Goal: Transaction & Acquisition: Purchase product/service

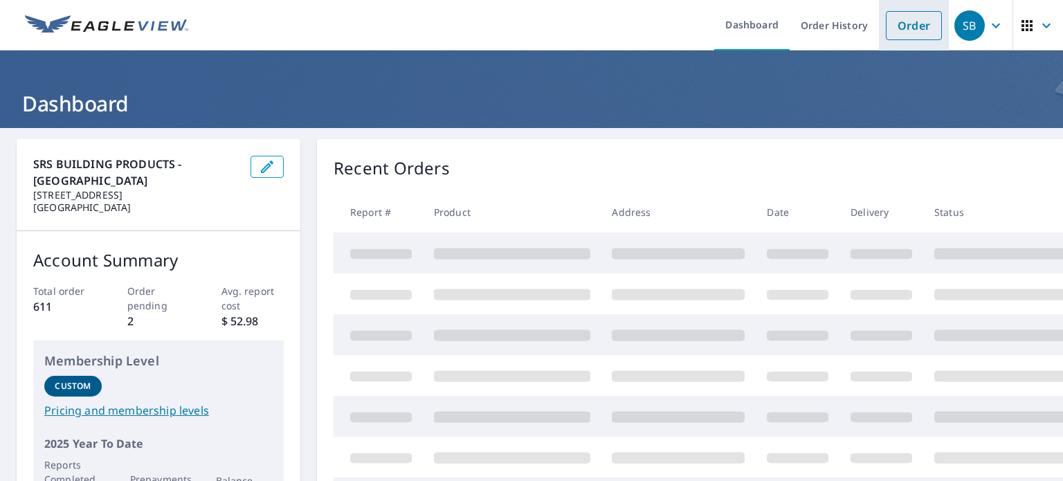
click at [898, 17] on link "Order" at bounding box center [913, 25] width 56 height 29
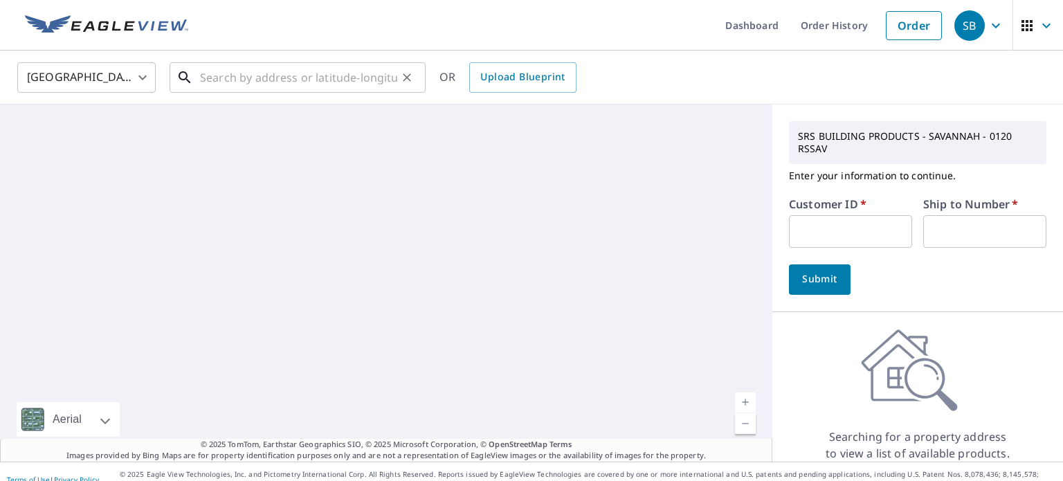
click at [232, 76] on input "text" at bounding box center [298, 77] width 197 height 39
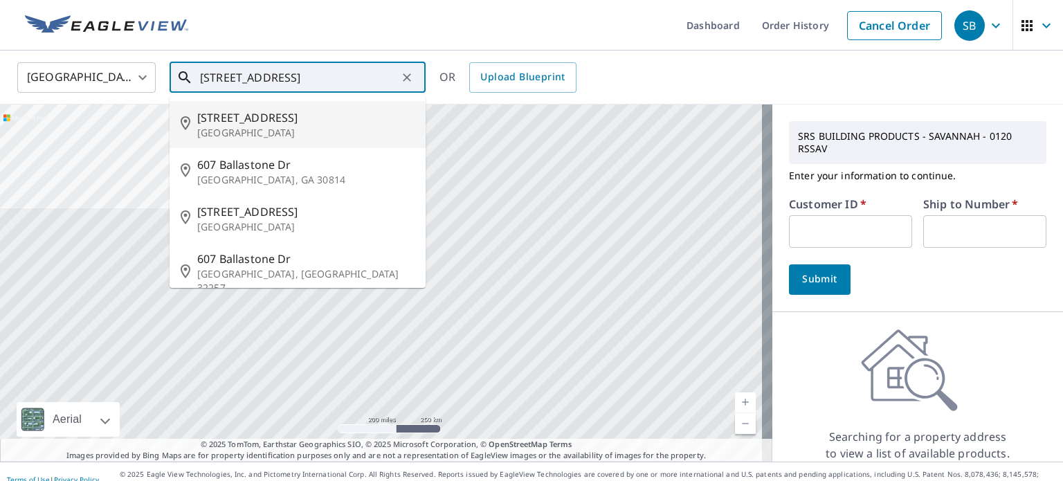
click at [232, 122] on span "[STREET_ADDRESS]" at bounding box center [305, 117] width 217 height 17
type input "[STREET_ADDRESS]"
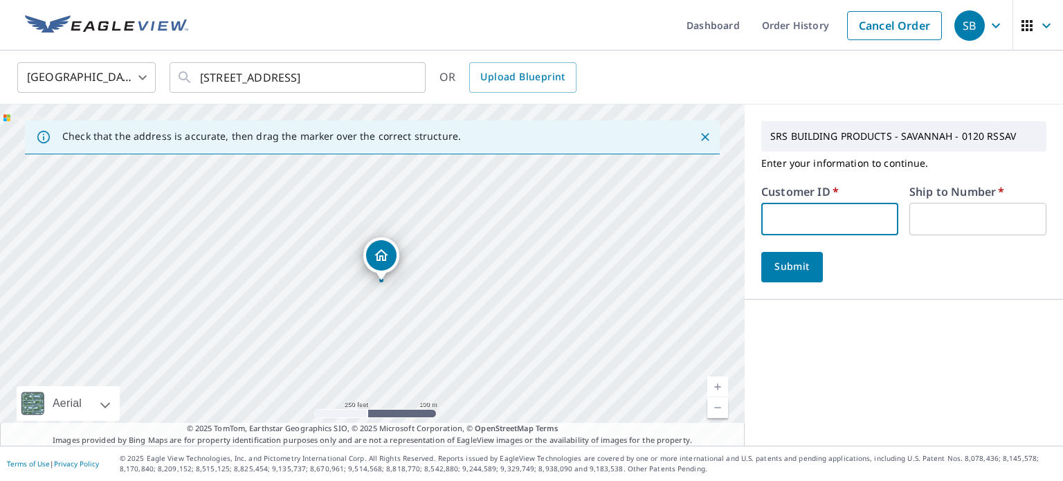
click at [778, 225] on input "text" at bounding box center [829, 219] width 137 height 33
type input "CR105"
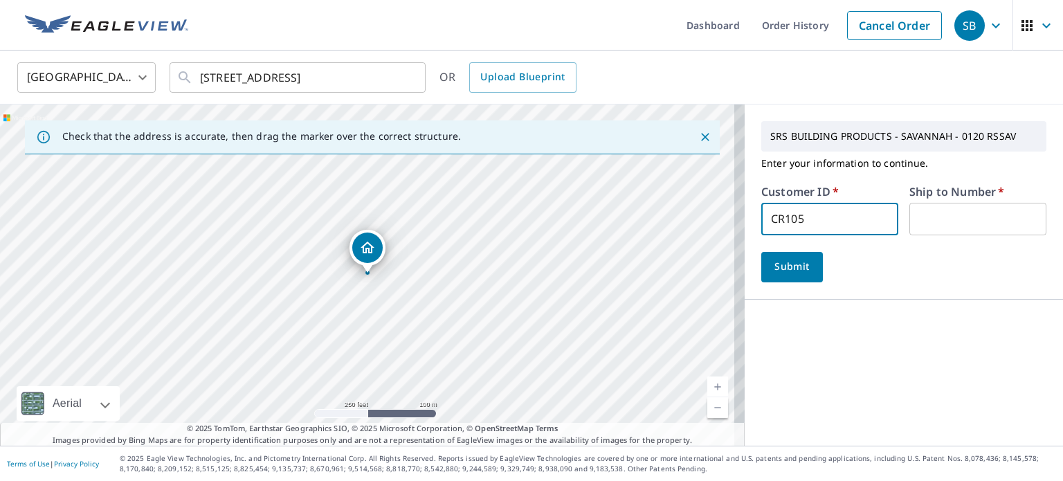
click at [946, 221] on input "text" at bounding box center [977, 219] width 137 height 33
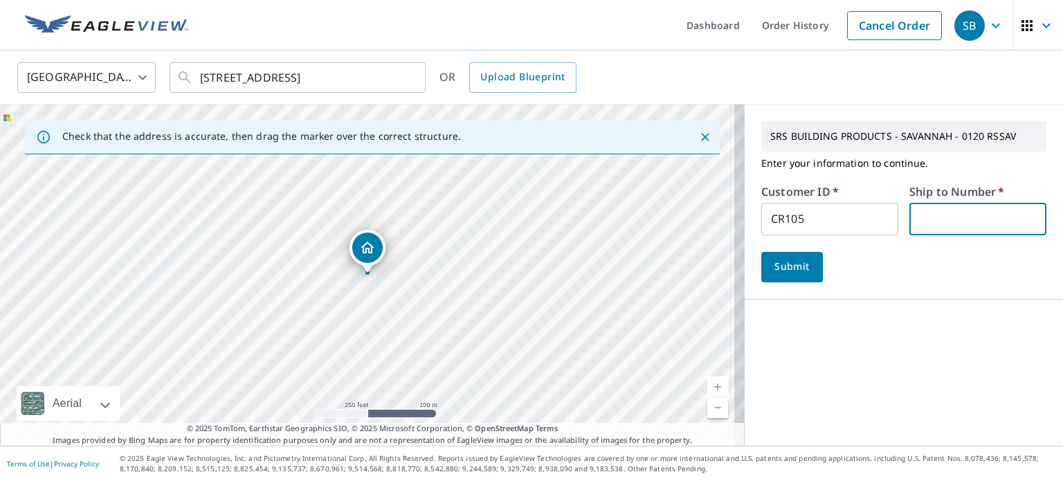
type input "1"
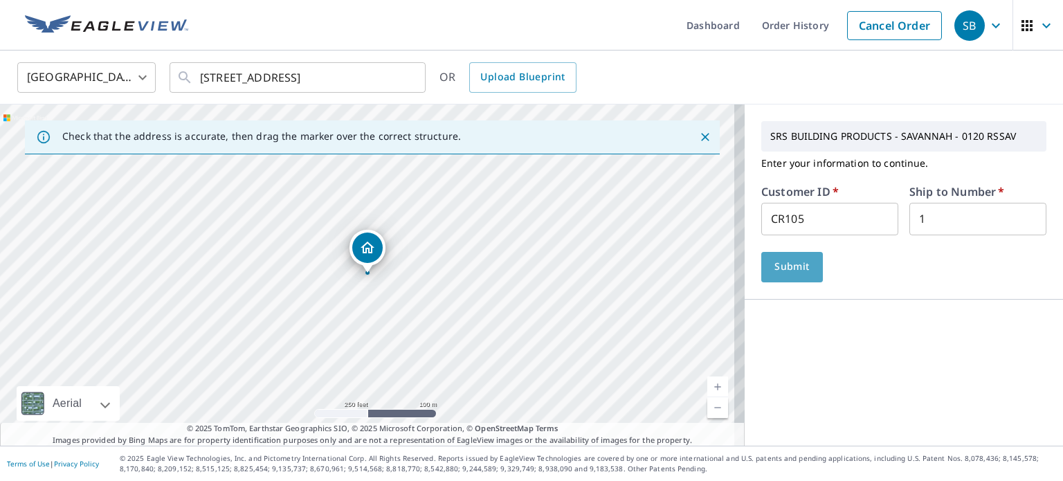
click at [793, 269] on span "Submit" at bounding box center [791, 266] width 39 height 17
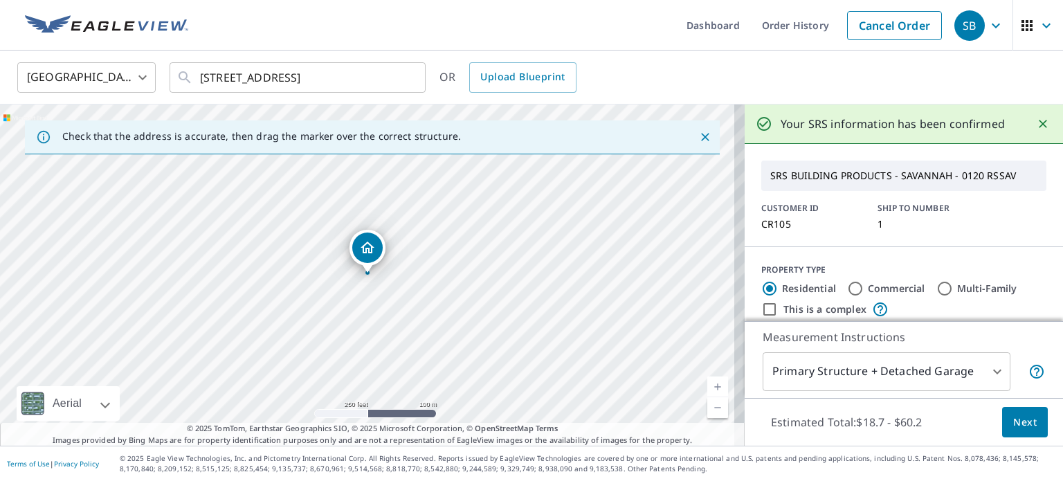
click at [1013, 423] on span "Next" at bounding box center [1025, 422] width 24 height 17
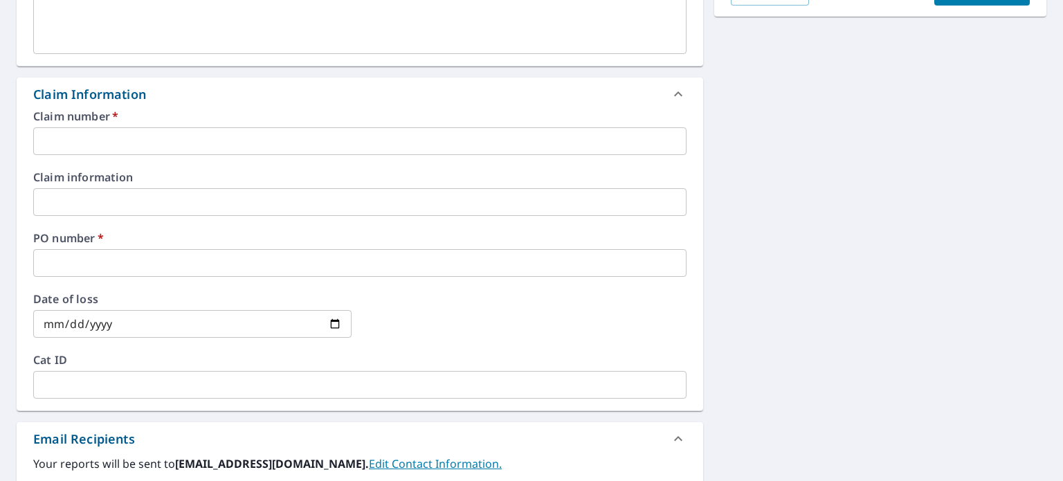
scroll to position [442, 0]
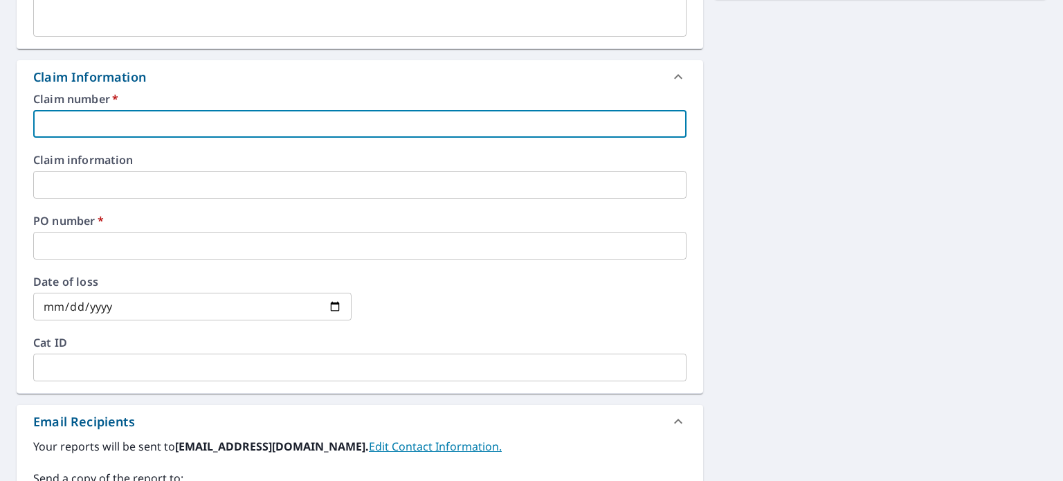
click at [466, 125] on input "text" at bounding box center [359, 124] width 653 height 28
type input "6"
checkbox input "true"
type input "60"
checkbox input "true"
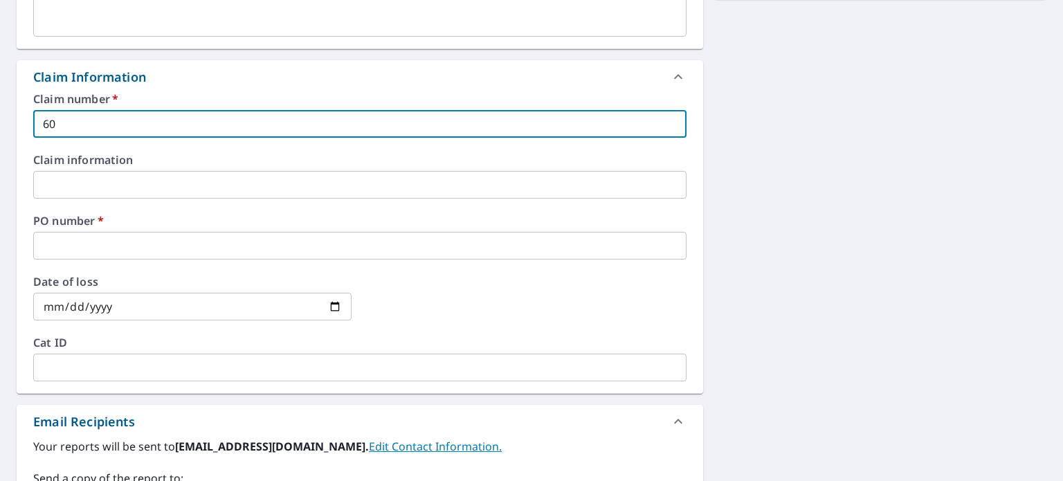
type input "607"
checkbox input "true"
type input "607"
checkbox input "true"
type input "607 b"
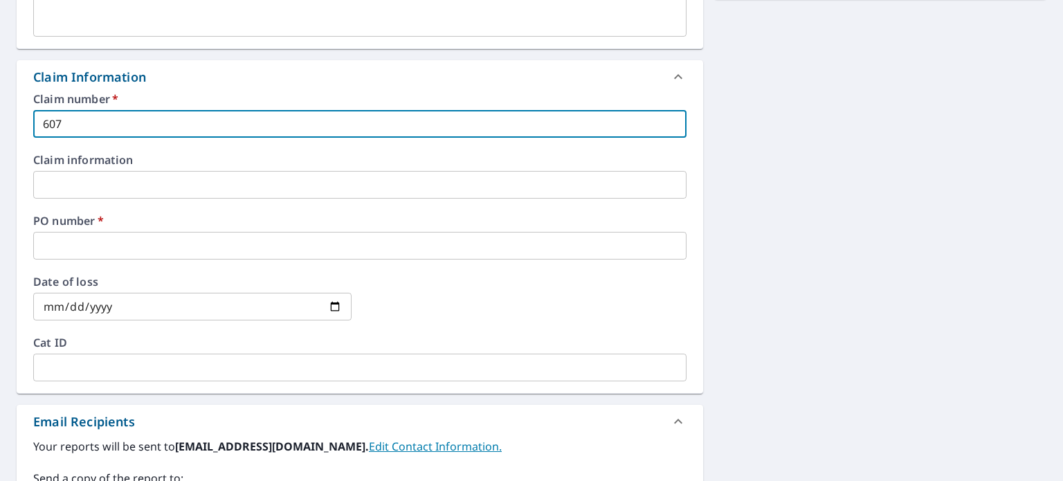
checkbox input "true"
type input "607"
checkbox input "true"
type input "607 B"
checkbox input "true"
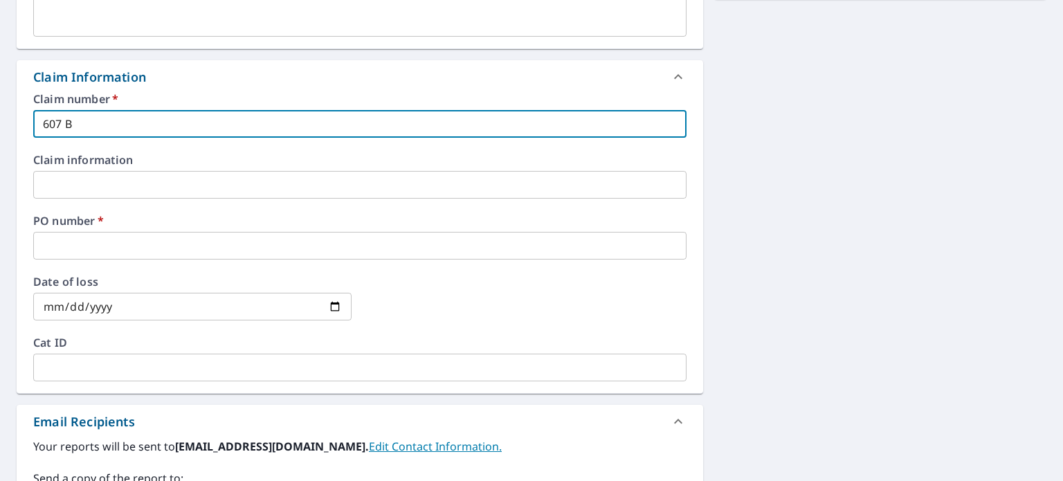
type input "607 BA"
checkbox input "true"
type input "607 [MEDICAL_DATA]"
checkbox input "true"
type input "607 BALL"
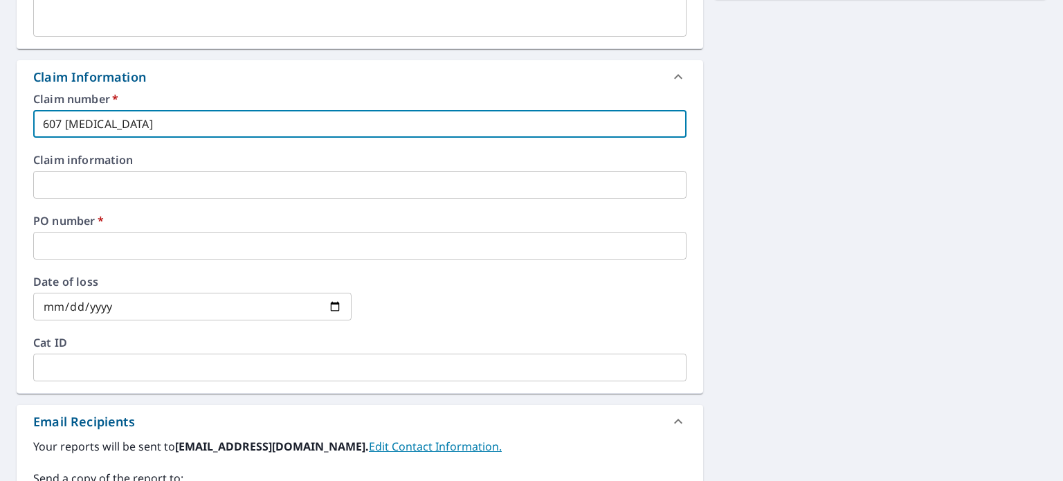
checkbox input "true"
type input "607 BALLA"
checkbox input "true"
type input "607 BALLAS"
checkbox input "true"
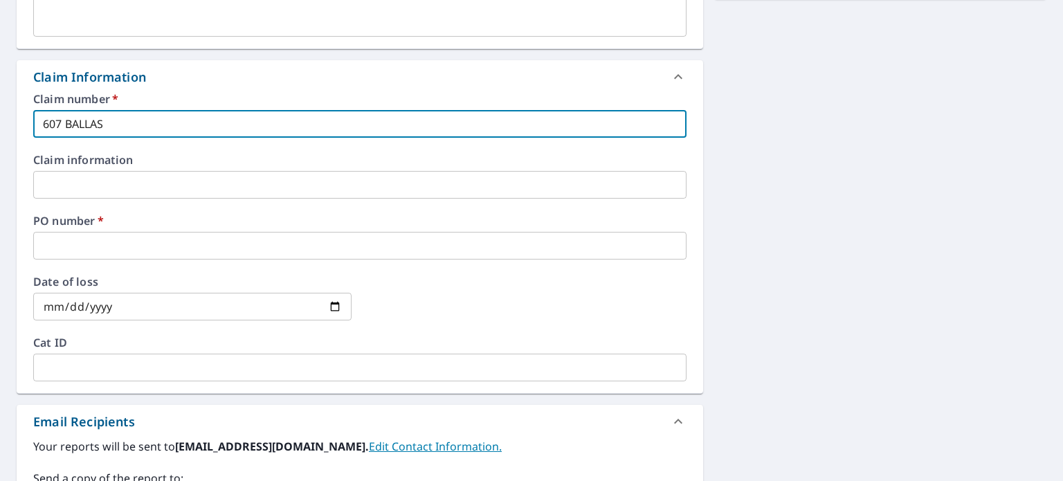
type input "607 BALLAST"
checkbox input "true"
type input "607 BALLASTO"
checkbox input "true"
type input "607 BALLASTON"
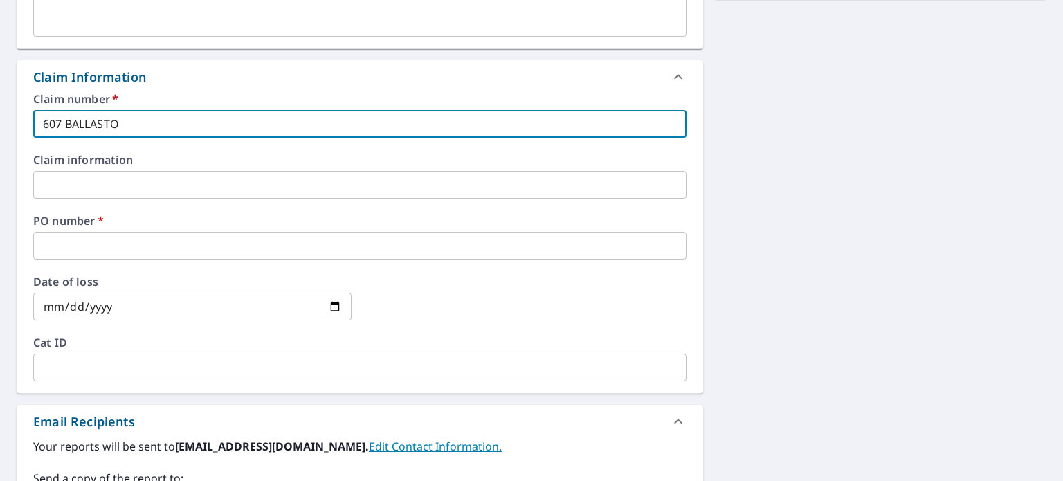
checkbox input "true"
type input "607 BALLASTONE"
checkbox input "true"
type input "607 BALLASTONE"
checkbox input "true"
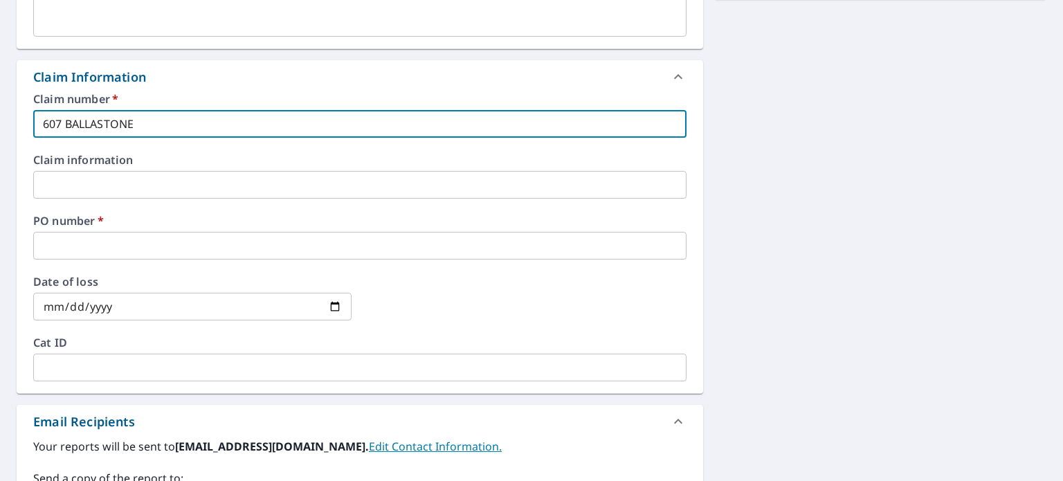
type input "607 BALLASTONE C"
checkbox input "true"
type input "607 BALLASTONE CR"
checkbox input "true"
type input "607 BALLASTONE CR"
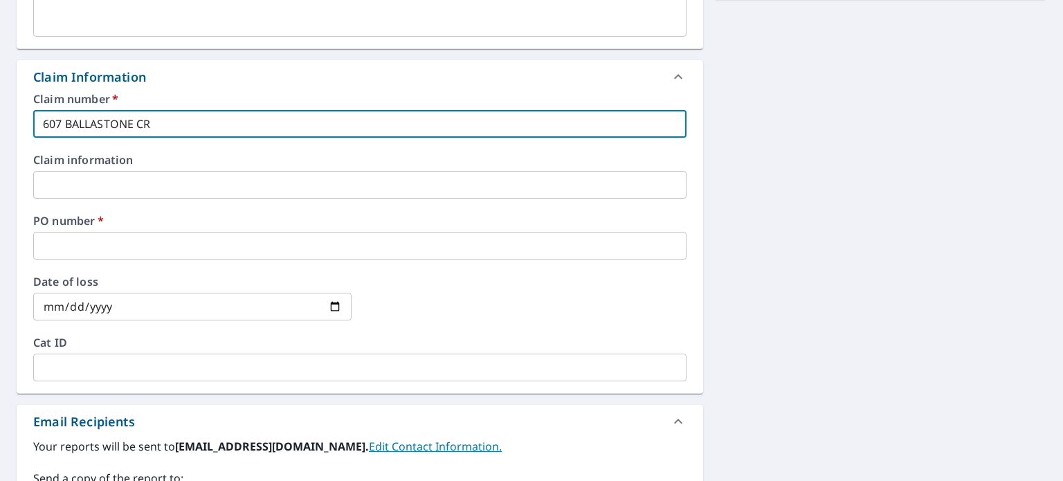
checkbox input "true"
type input "607 BALLASTONE CR"
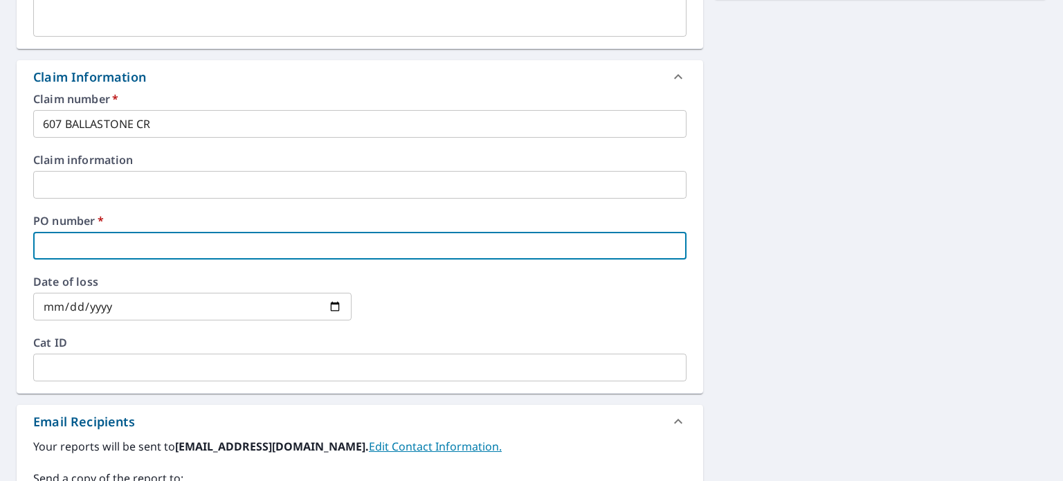
type input "6"
checkbox input "true"
type input "60"
checkbox input "true"
type input "607"
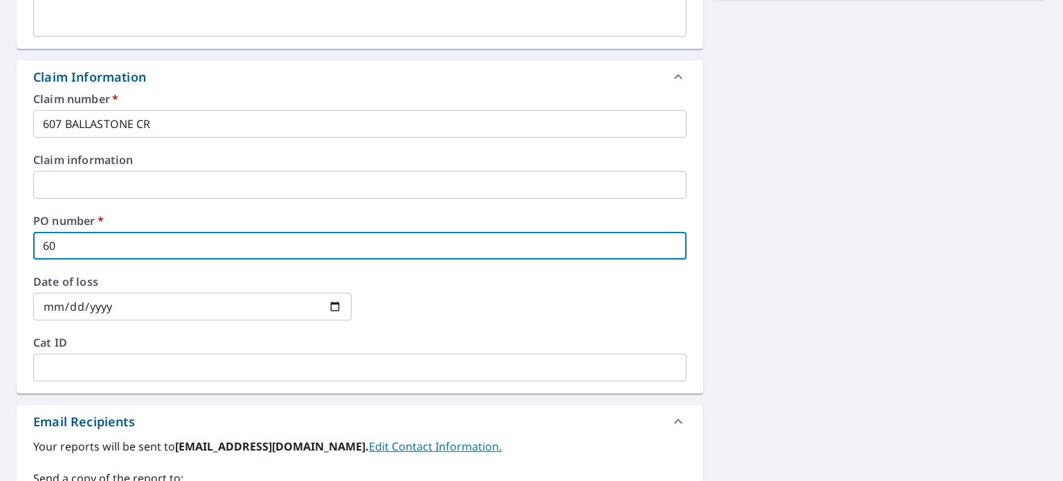
checkbox input "true"
type input "607"
checkbox input "true"
type input "607 A"
checkbox input "true"
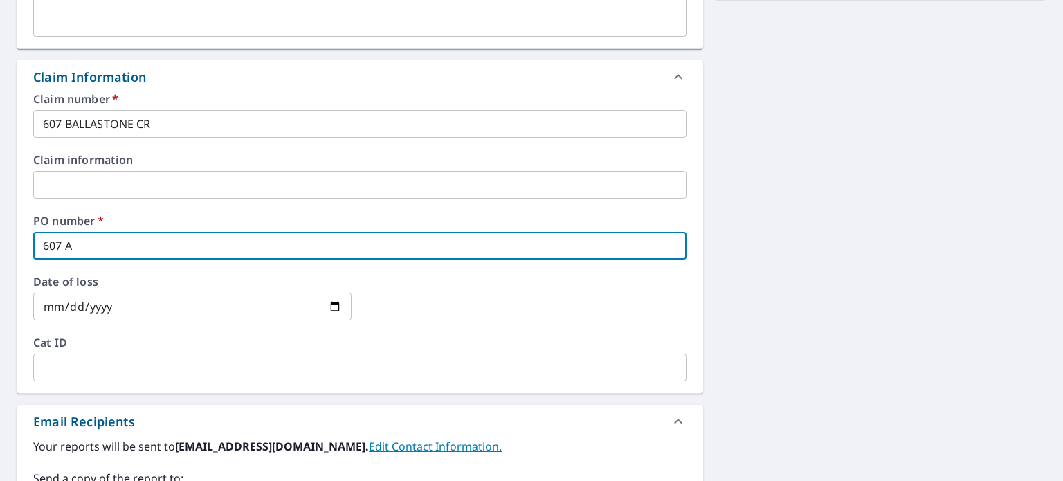
type input "607"
checkbox input "true"
type input "607 B"
checkbox input "true"
type input "607 BA"
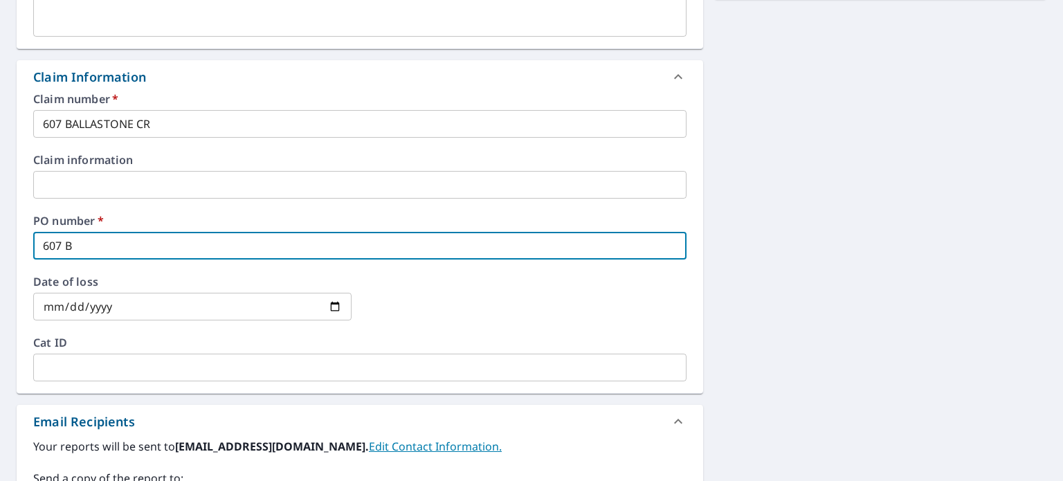
checkbox input "true"
type input "607 [MEDICAL_DATA]"
checkbox input "true"
type input "607 BALL"
checkbox input "true"
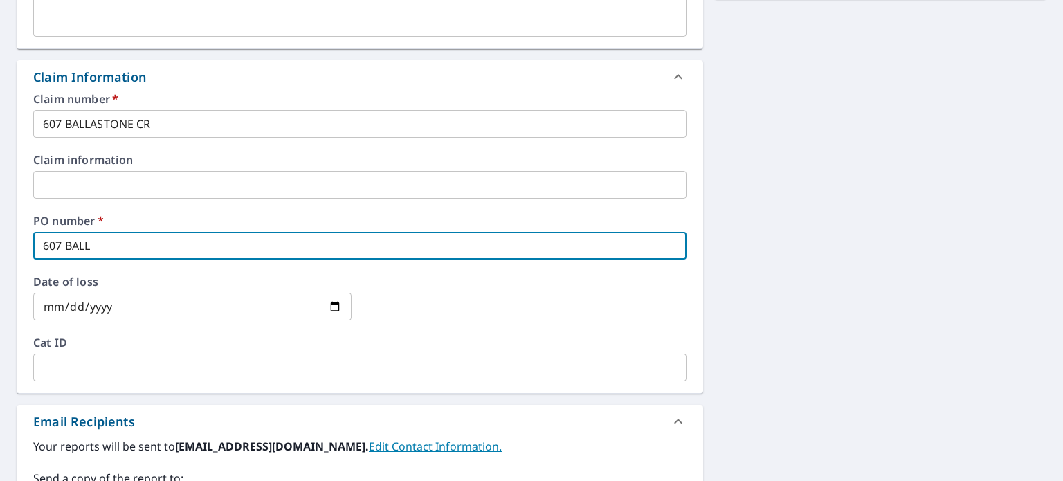
type input "607 BALLA"
checkbox input "true"
type input "607 BALLAS"
checkbox input "true"
type input "607 BALLAST"
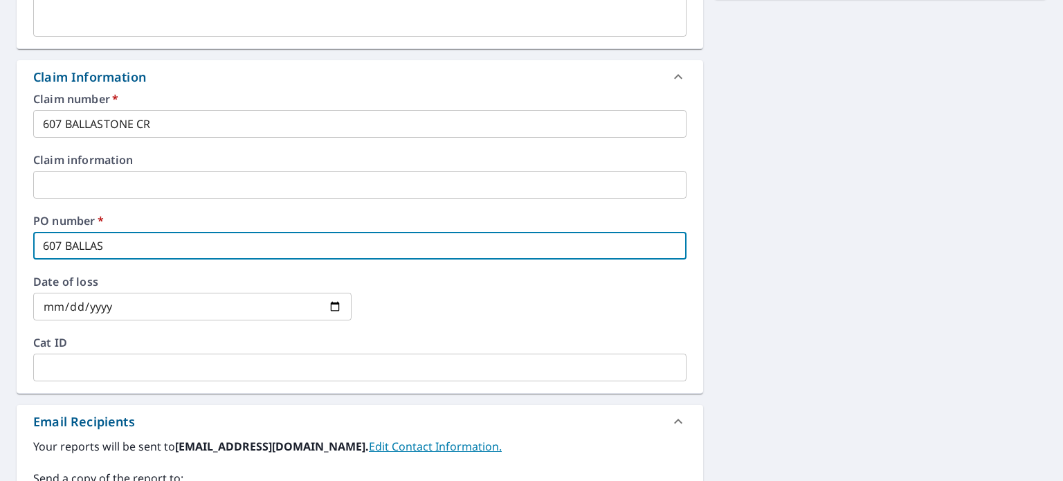
checkbox input "true"
type input "607 BALLASTO"
checkbox input "true"
type input "607 BALLASTON"
checkbox input "true"
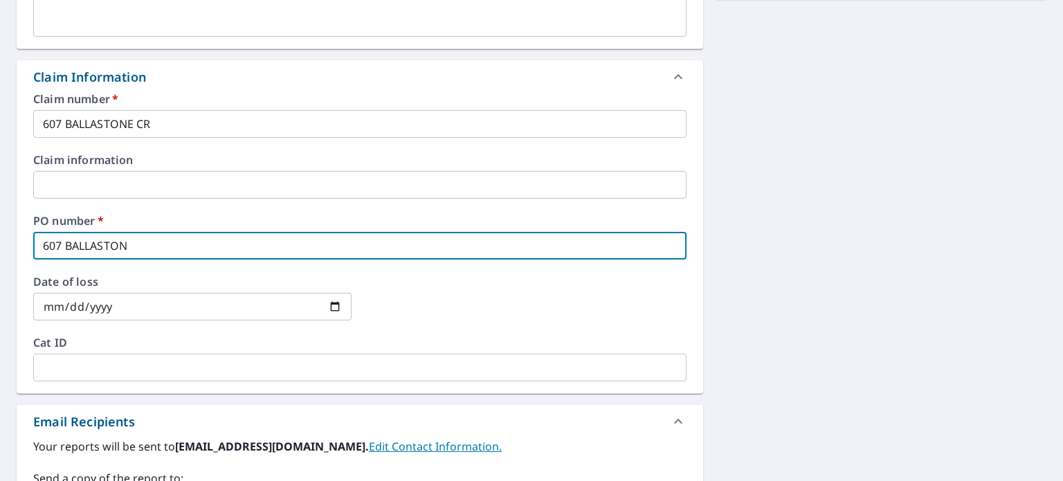
type input "607 BALLASTONE"
checkbox input "true"
type input "607 BALLASTONE"
checkbox input "true"
type input "607 BALLASTONE C"
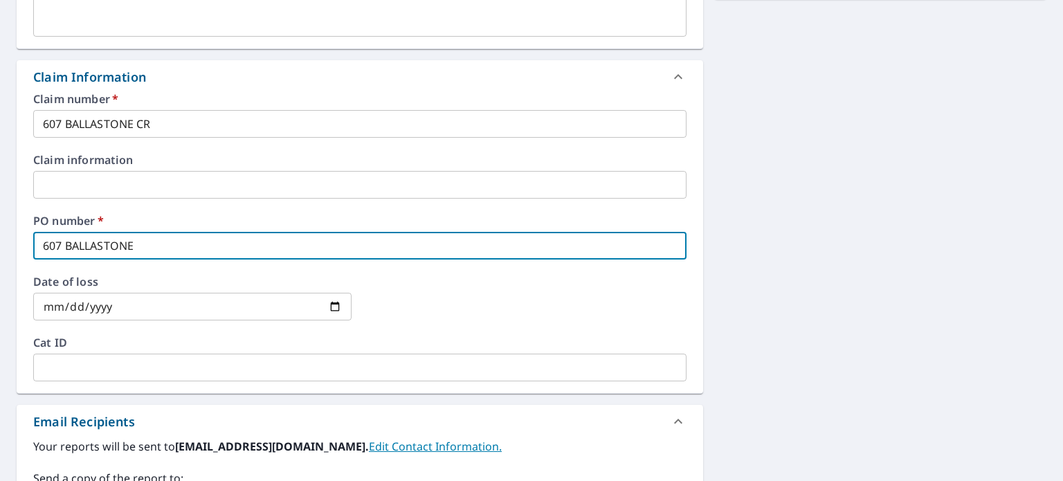
checkbox input "true"
type input "607 BALLASTONE CR"
checkbox input "true"
type input "607 BALLASTONE CR"
checkbox input "true"
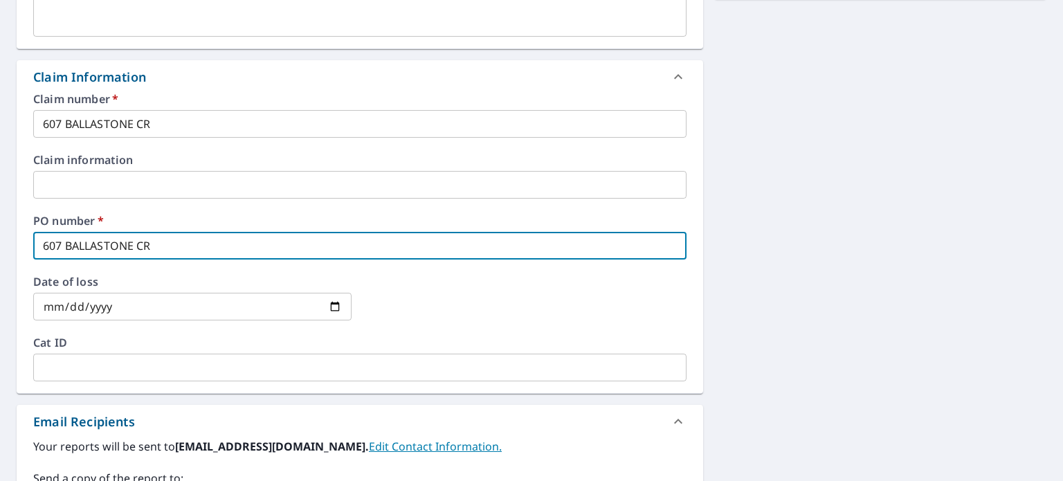
type input "607 BALLASTONE CR"
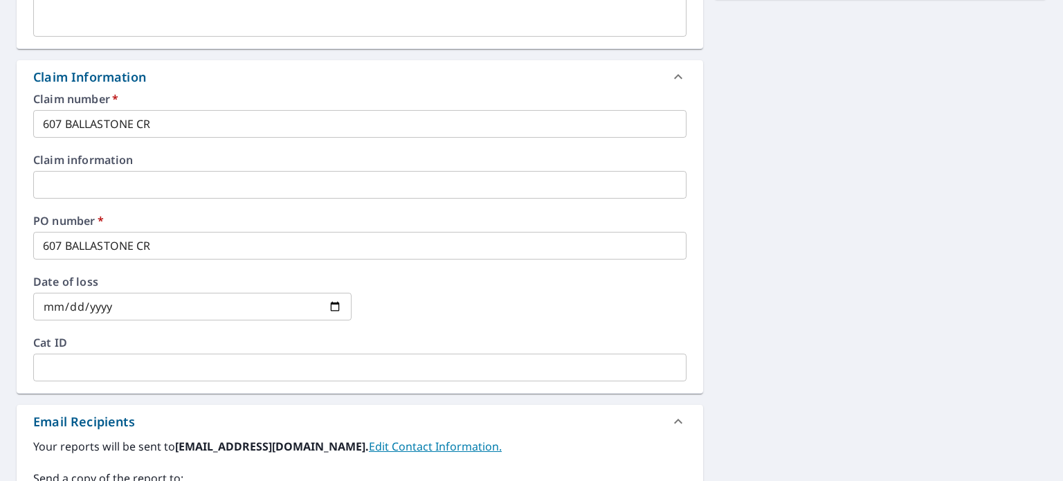
scroll to position [696, 0]
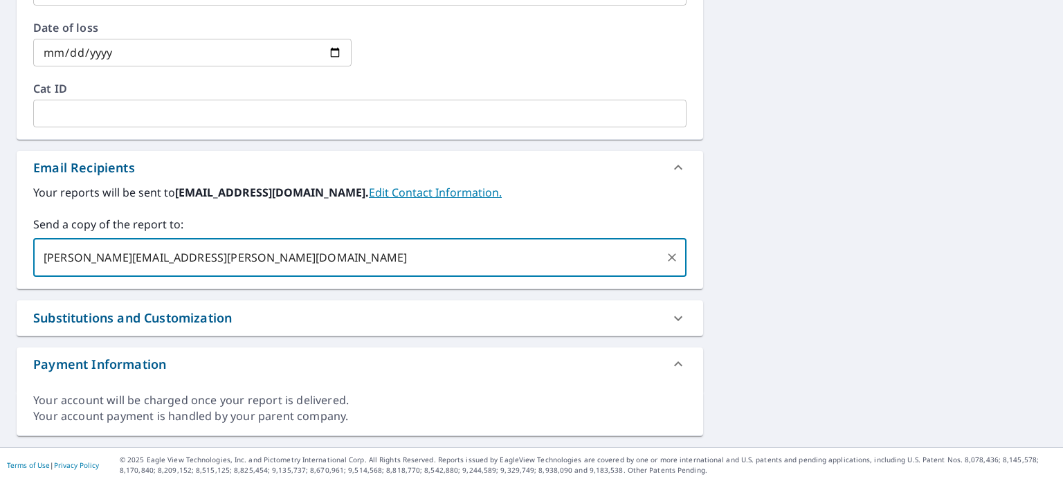
type input "[PERSON_NAME][EMAIL_ADDRESS][PERSON_NAME][DOMAIN_NAME]"
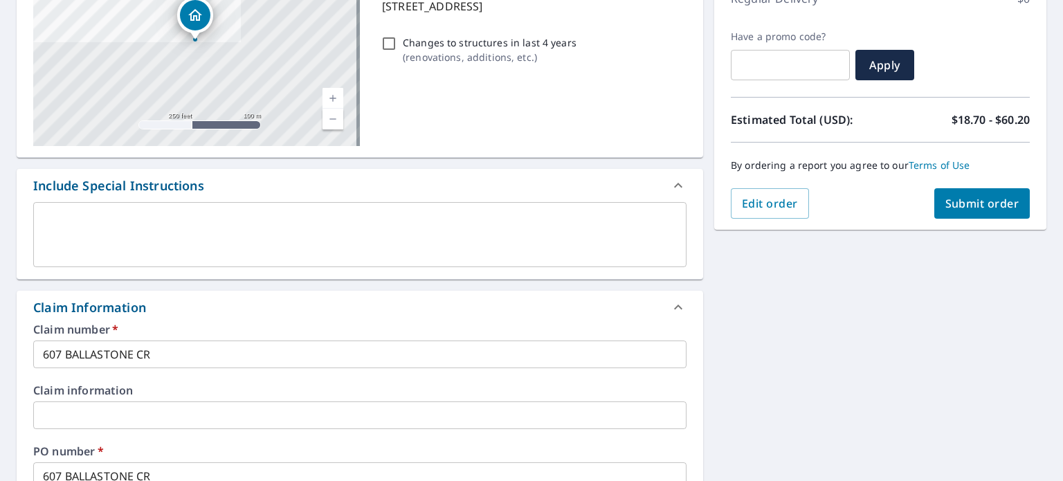
scroll to position [185, 0]
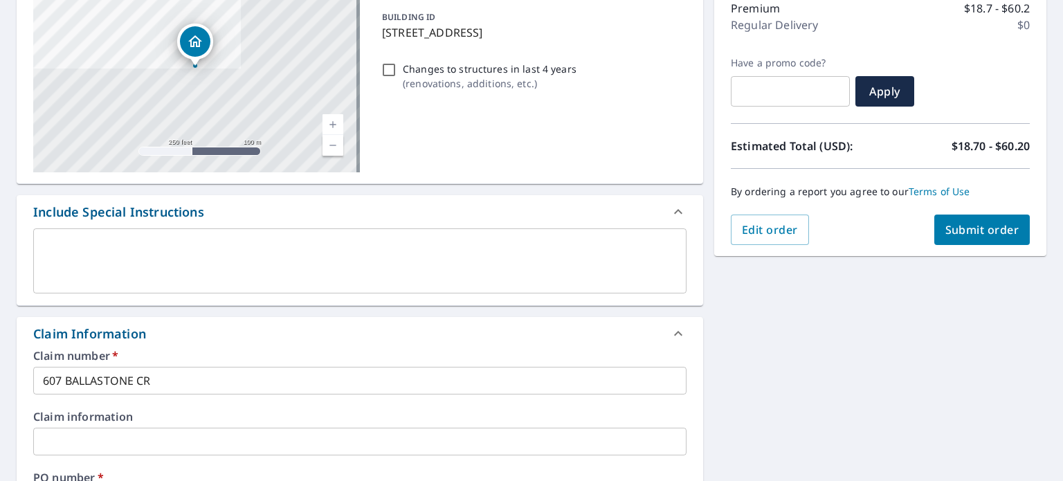
click at [960, 217] on button "Submit order" at bounding box center [982, 229] width 96 height 30
checkbox input "true"
